Goal: Transaction & Acquisition: Obtain resource

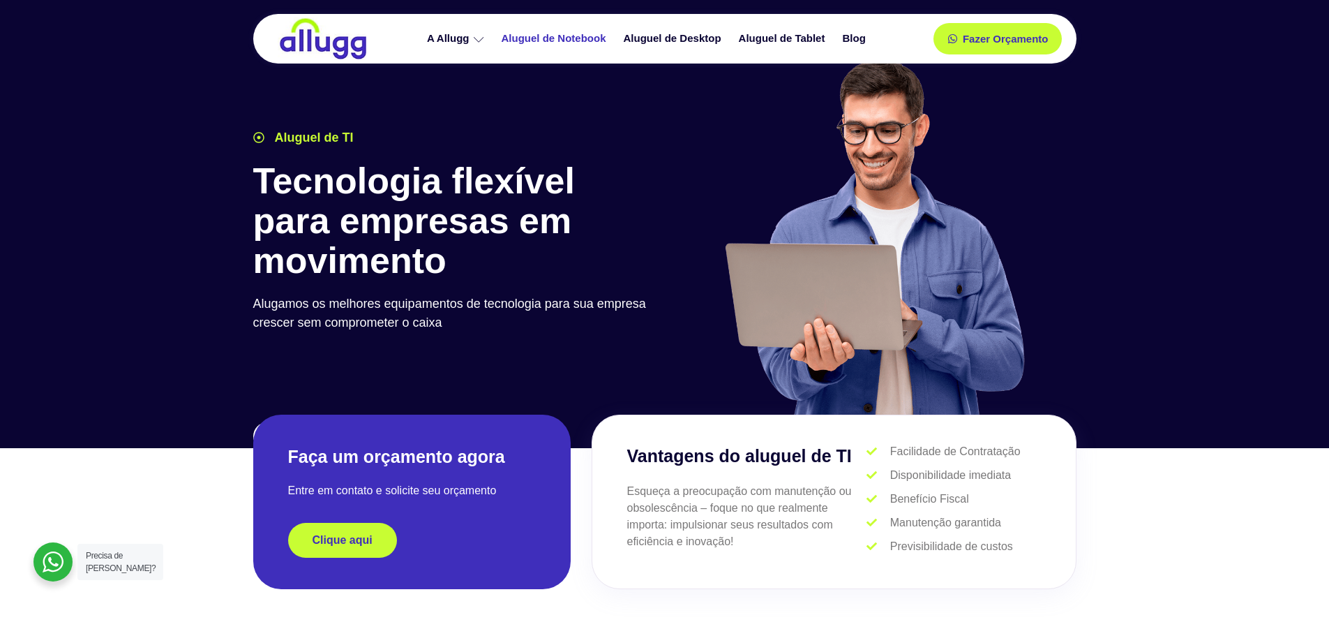
click at [567, 30] on link "Aluguel de Notebook" at bounding box center [556, 39] width 122 height 24
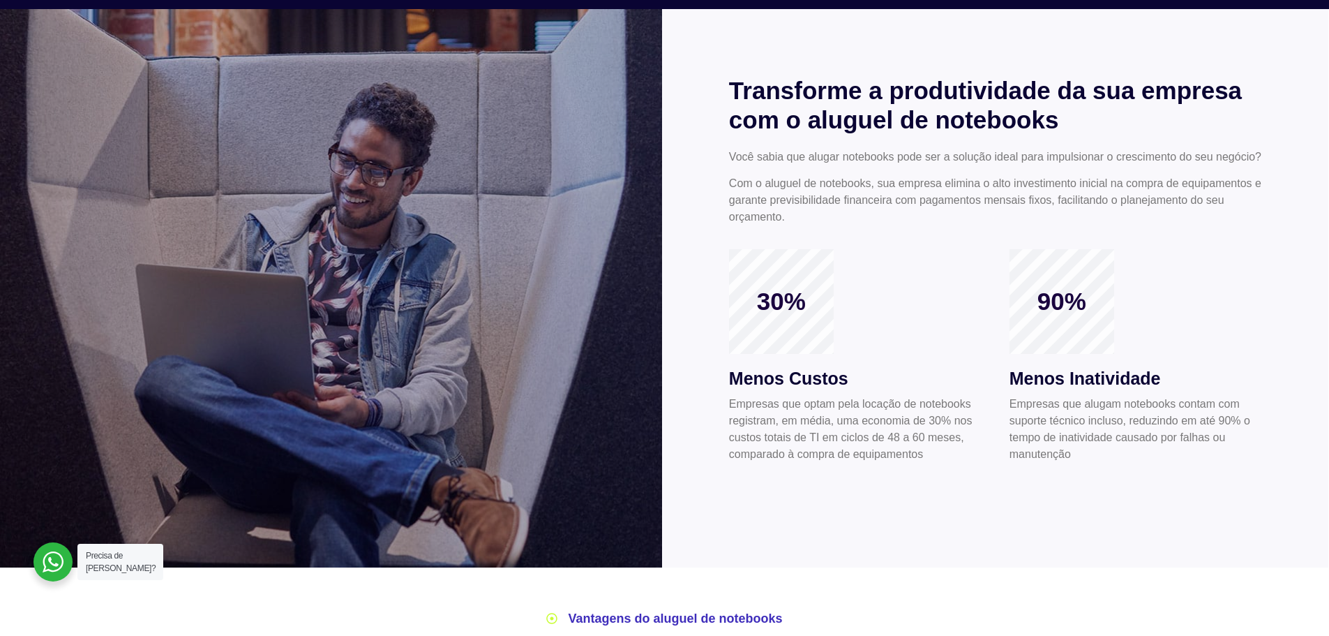
scroll to position [70, 0]
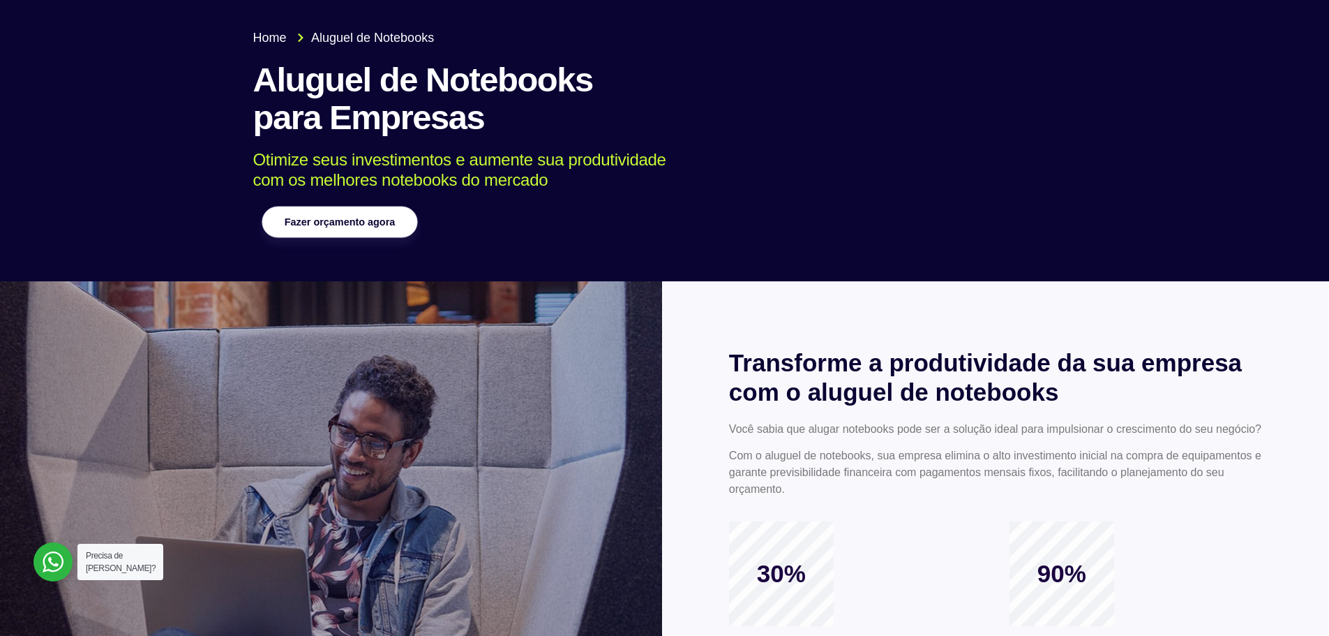
click at [361, 223] on span "Fazer orçamento agora" at bounding box center [339, 222] width 110 height 10
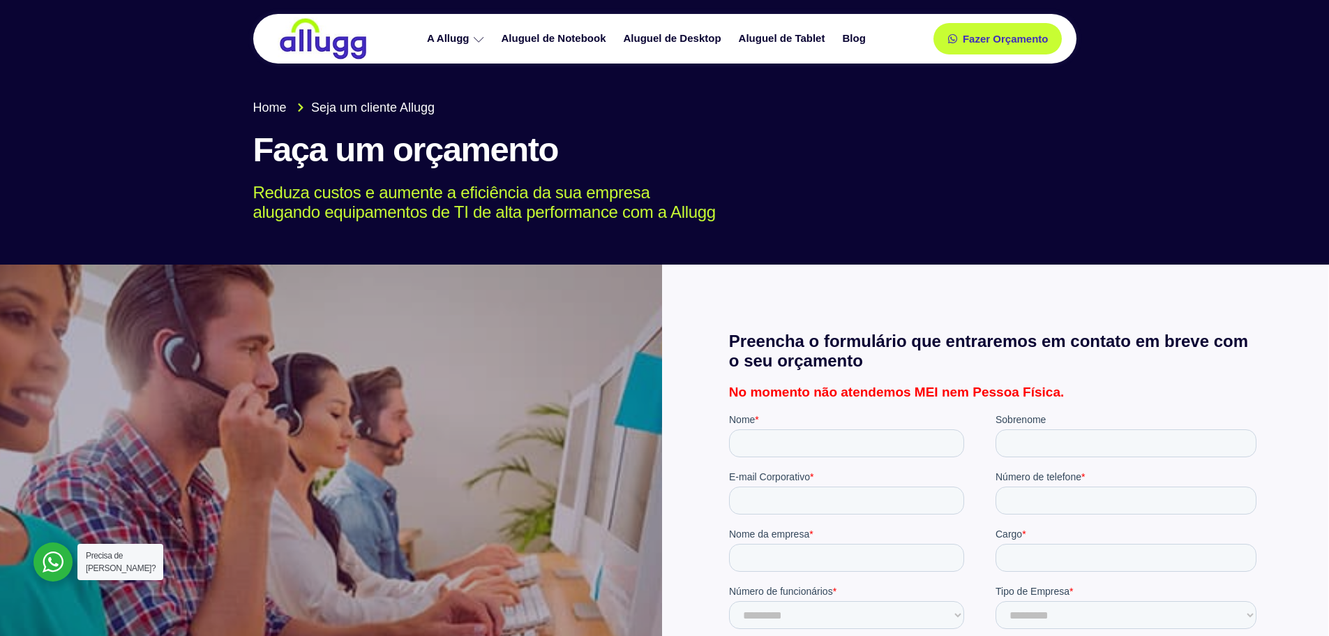
drag, startPoint x: 809, startPoint y: 240, endPoint x: 799, endPoint y: 244, distance: 10.0
click at [809, 240] on div at bounding box center [664, 126] width 1329 height 278
